Goal: Information Seeking & Learning: Learn about a topic

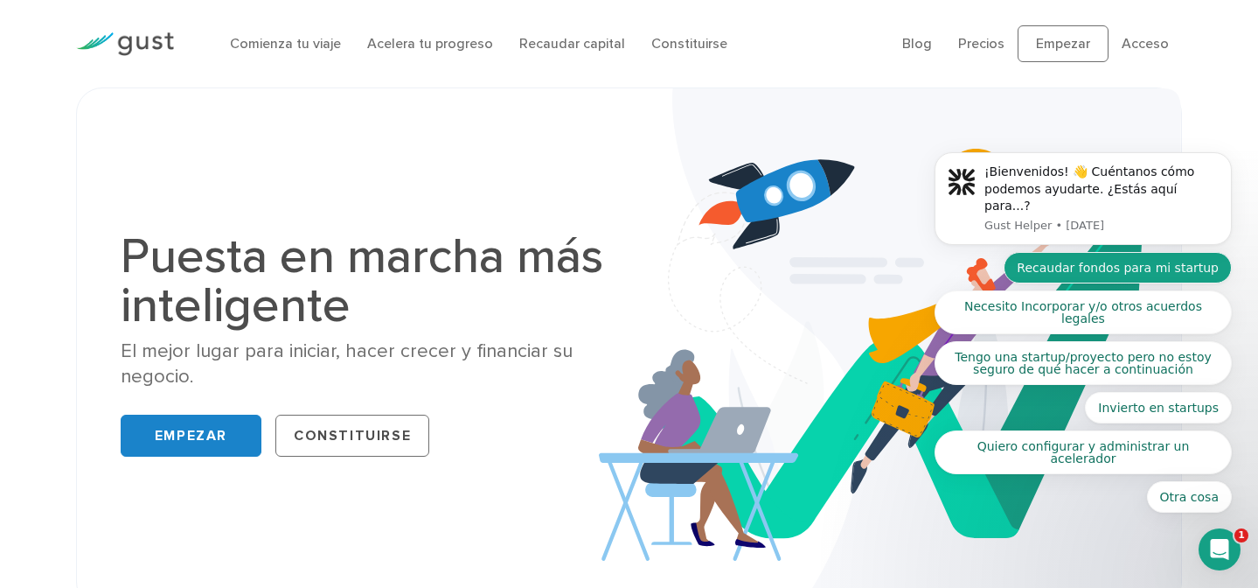
click at [1097, 275] on font "Recaudar fondos para mi startup" at bounding box center [1118, 268] width 202 height 14
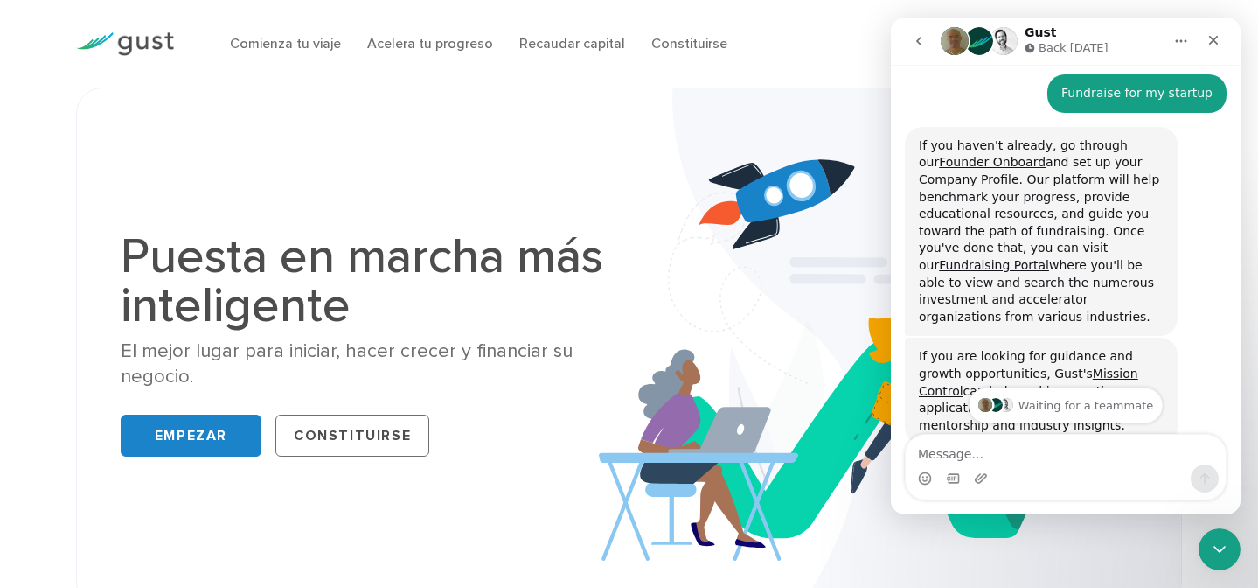
scroll to position [171, 0]
click at [1210, 35] on icon "Close" at bounding box center [1214, 40] width 14 height 14
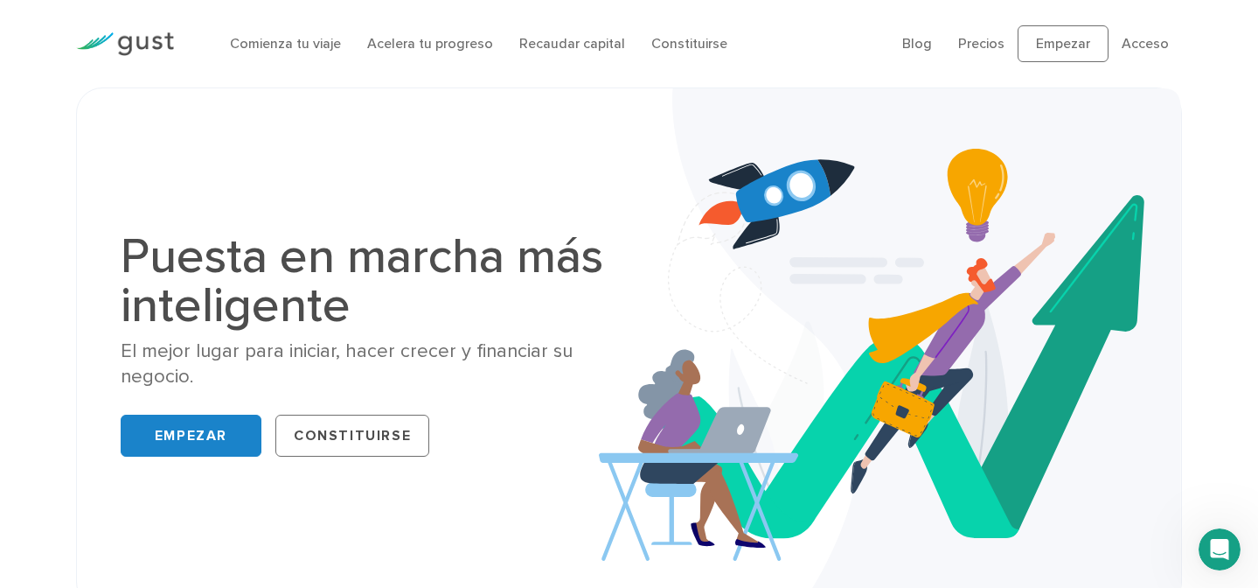
scroll to position [321, 0]
click at [561, 49] on font "Recaudar capital" at bounding box center [572, 43] width 106 height 17
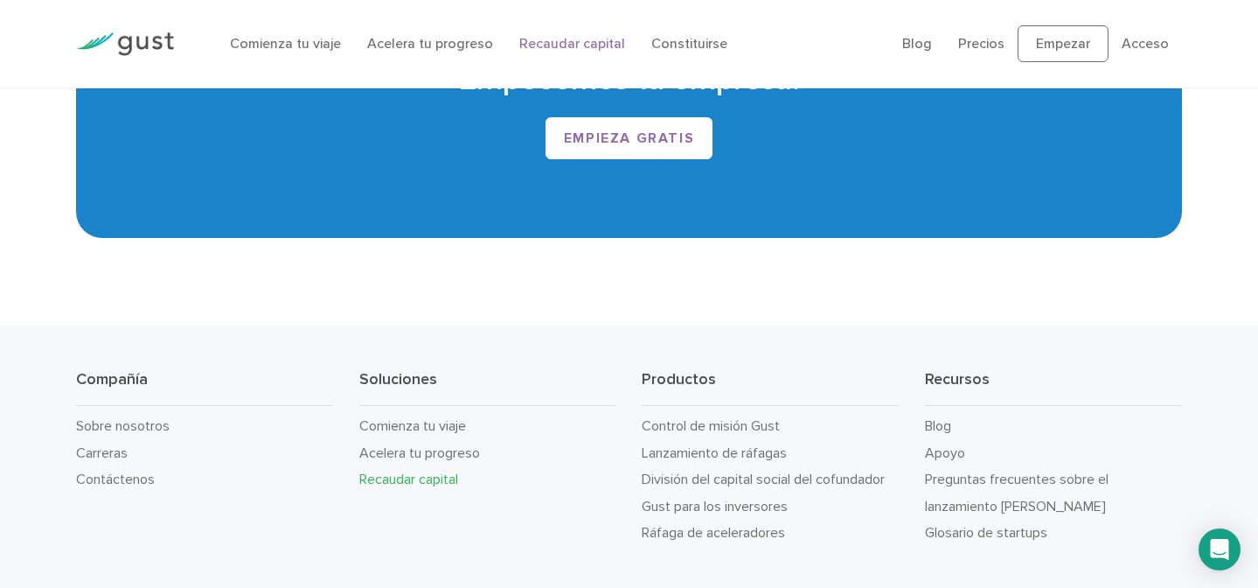
scroll to position [3137, 0]
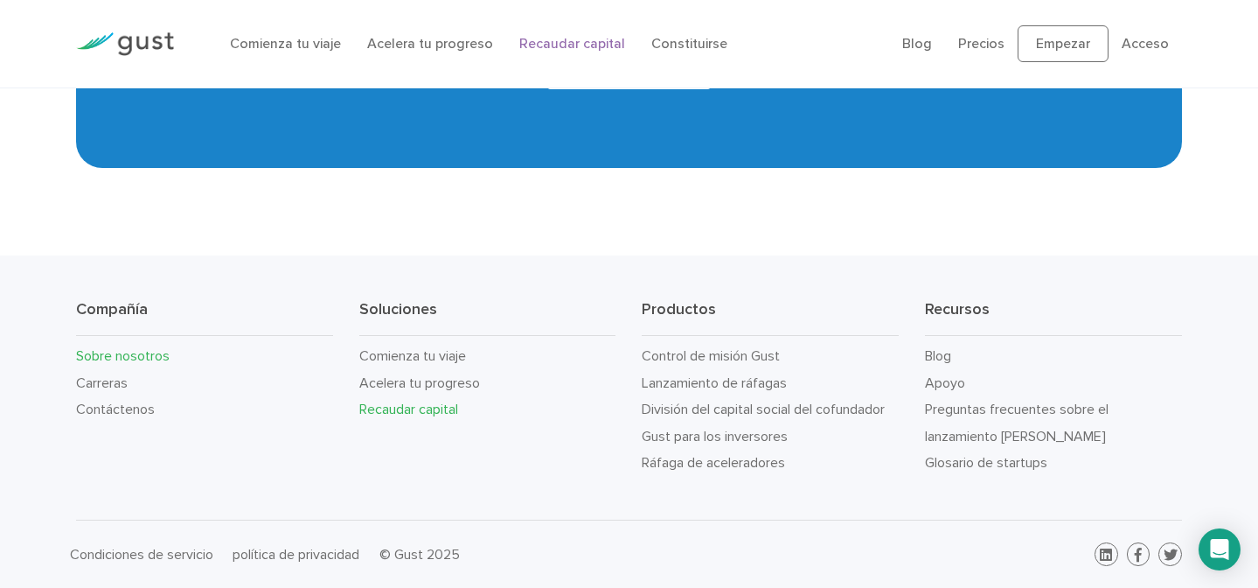
click at [147, 358] on font "Sobre nosotros" at bounding box center [123, 355] width 94 height 17
